Goal: Task Accomplishment & Management: Complete application form

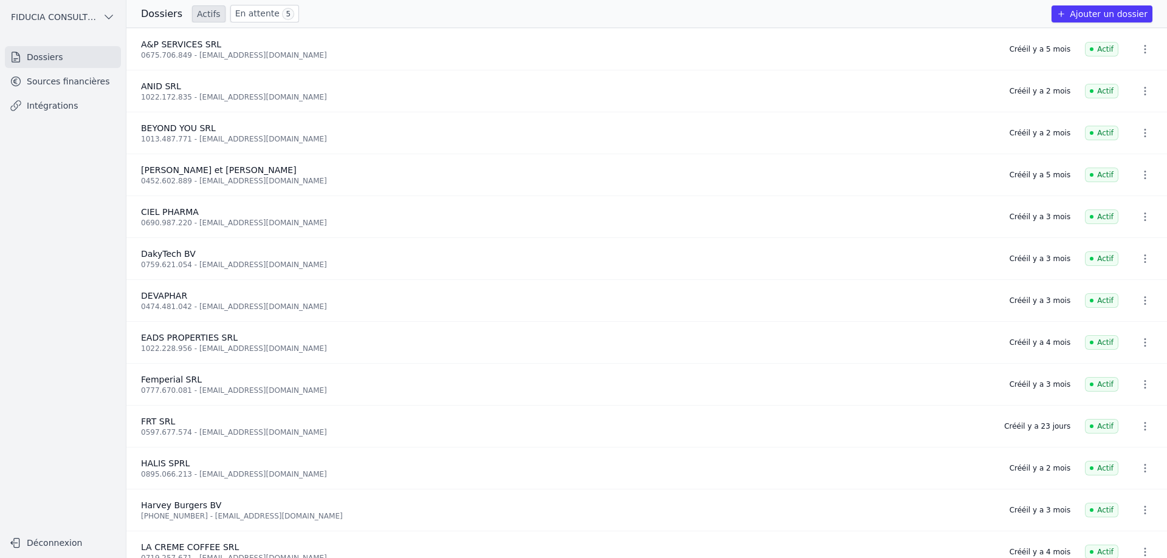
click at [258, 15] on link "En attente 5" at bounding box center [264, 14] width 69 height 18
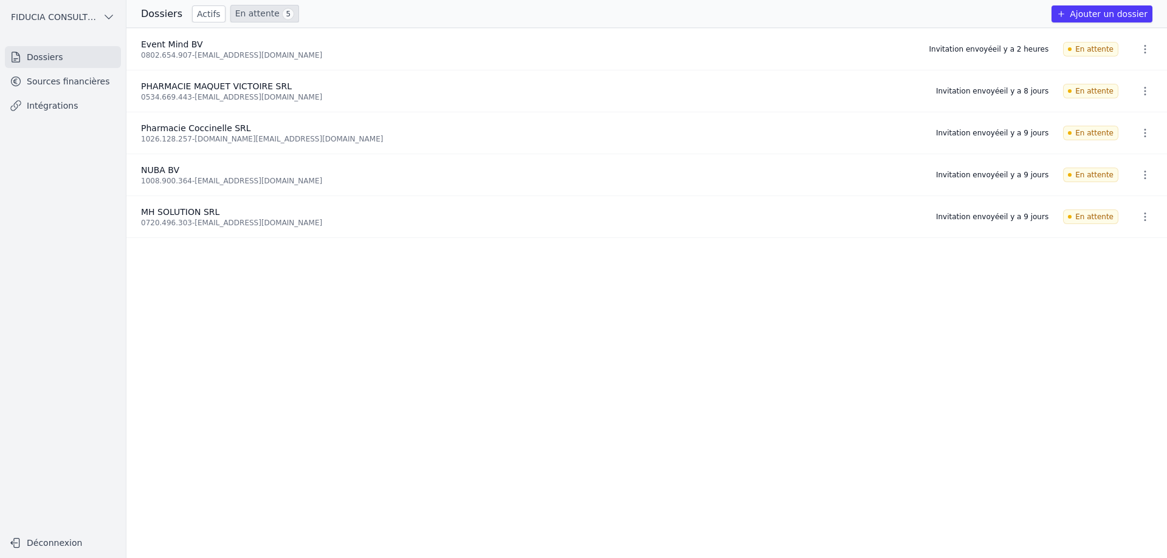
click at [1142, 45] on icon "button" at bounding box center [1145, 49] width 12 height 12
click at [1130, 96] on button "Supprimer" at bounding box center [1122, 100] width 76 height 24
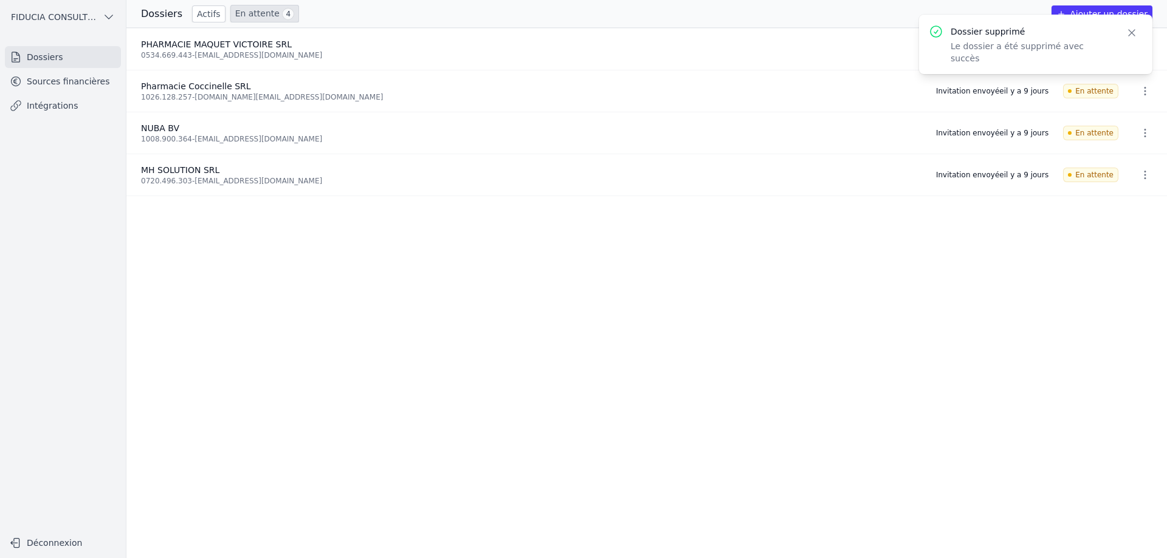
click at [1133, 29] on icon "button" at bounding box center [1131, 33] width 12 height 12
click at [1119, 16] on button "Ajouter un dossier" at bounding box center [1101, 13] width 101 height 17
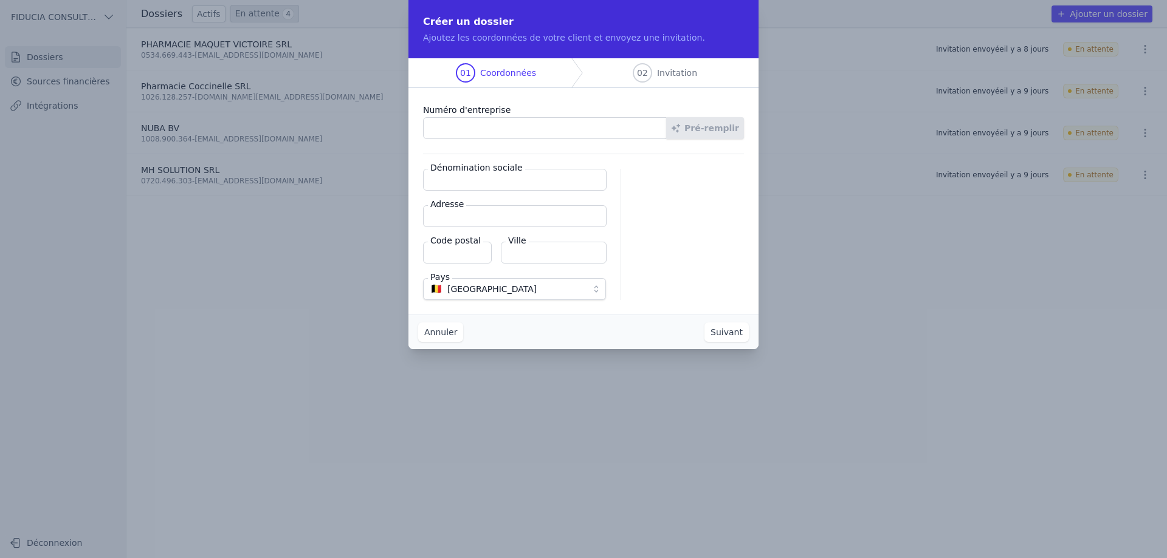
click at [484, 123] on input "Numéro d'entreprise" at bounding box center [545, 128] width 244 height 22
paste input "0802.654.907"
type input "0802.654.907"
click at [704, 126] on button "Pré-remplir" at bounding box center [705, 128] width 78 height 22
type input "Event Mind BV"
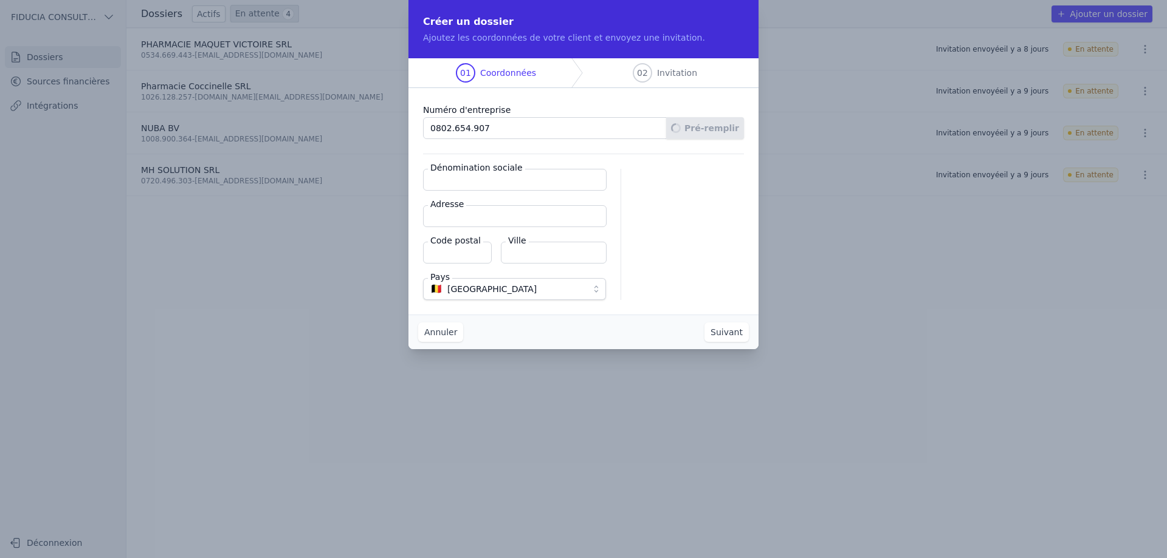
type input "Handbooghof 19"
type input "1500"
type input "Halle"
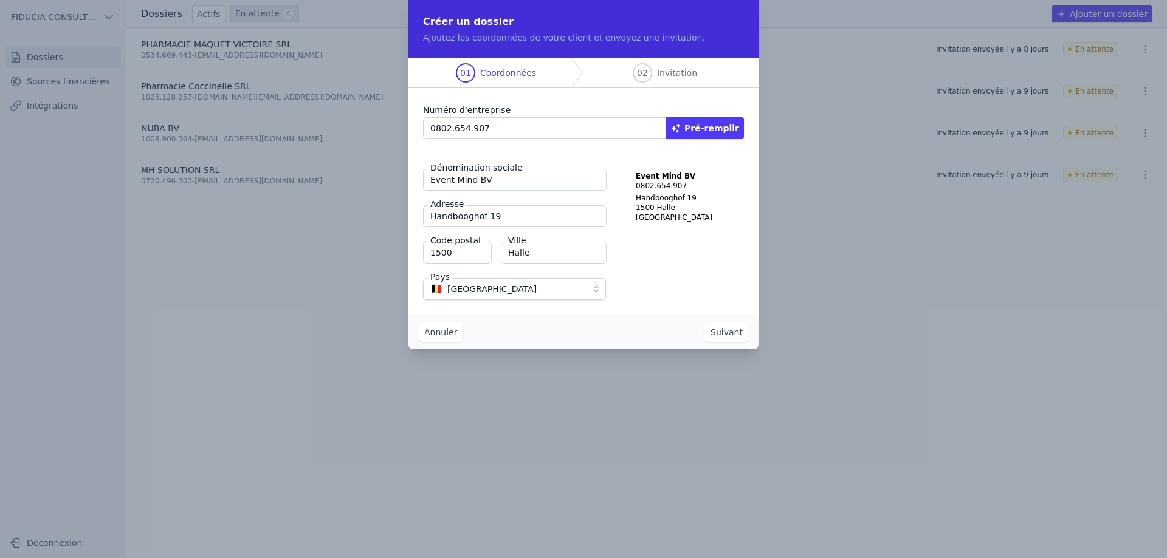
click at [732, 331] on button "Suivant" at bounding box center [726, 332] width 44 height 19
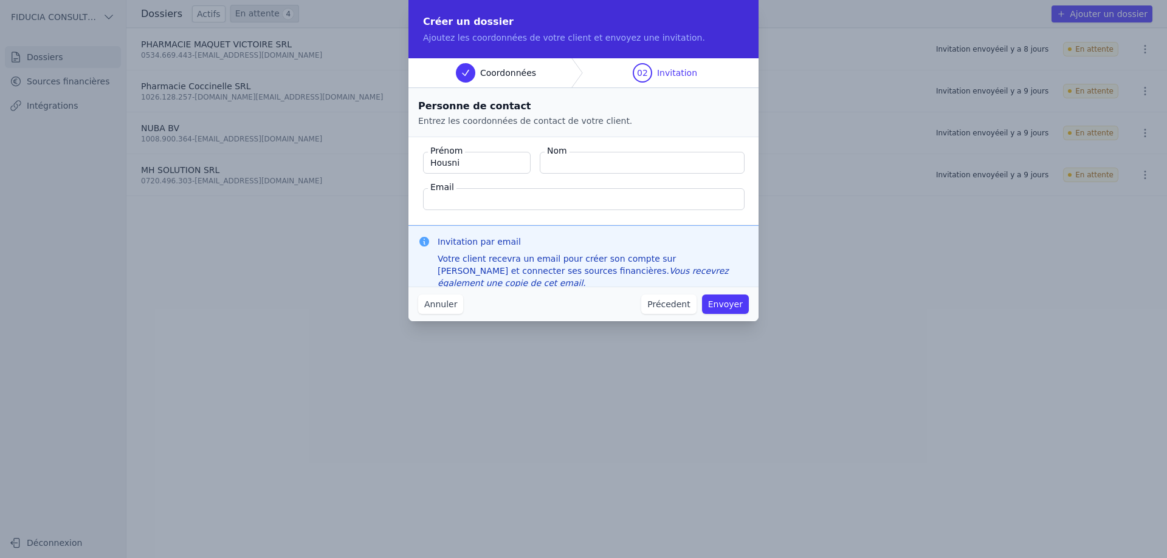
type input "Housni"
type input "El Mabrouk"
click at [480, 198] on input "[EMAIL_ADDRESS][DOMAIN_NAME]" at bounding box center [583, 199] width 321 height 22
type input "[EMAIL_ADDRESS][DOMAIN_NAME]"
click at [712, 301] on button "Envoyer" at bounding box center [725, 304] width 47 height 19
